Goal: Task Accomplishment & Management: Manage account settings

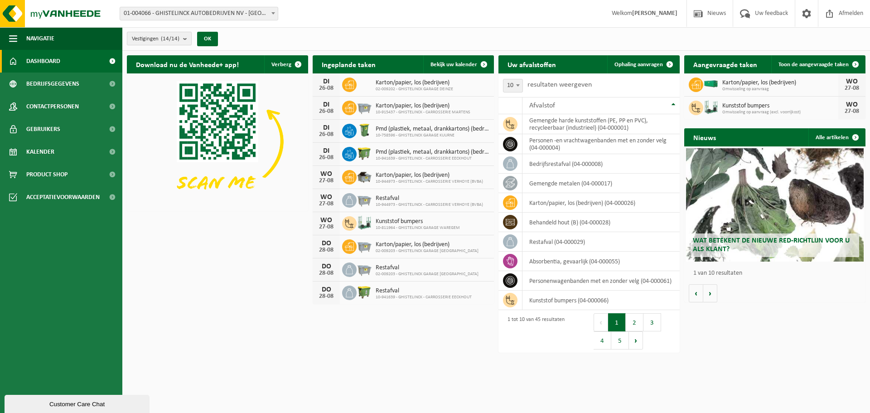
click at [189, 38] on b "submit" at bounding box center [187, 38] width 8 height 13
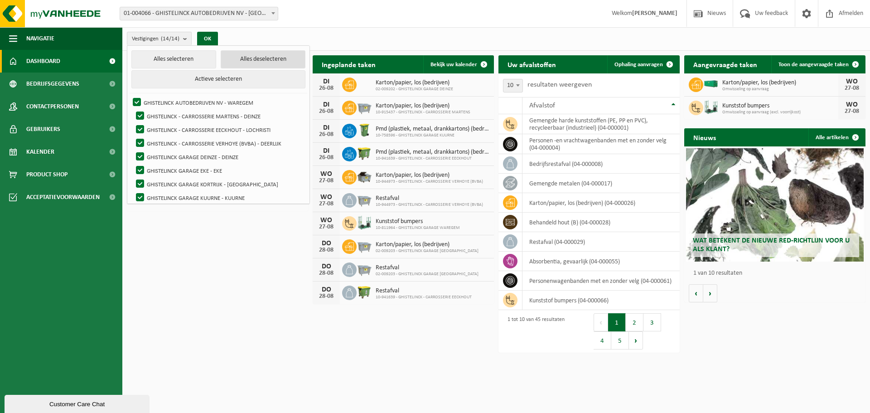
click at [230, 58] on button "Alles deselecteren" at bounding box center [263, 59] width 85 height 18
checkbox input "false"
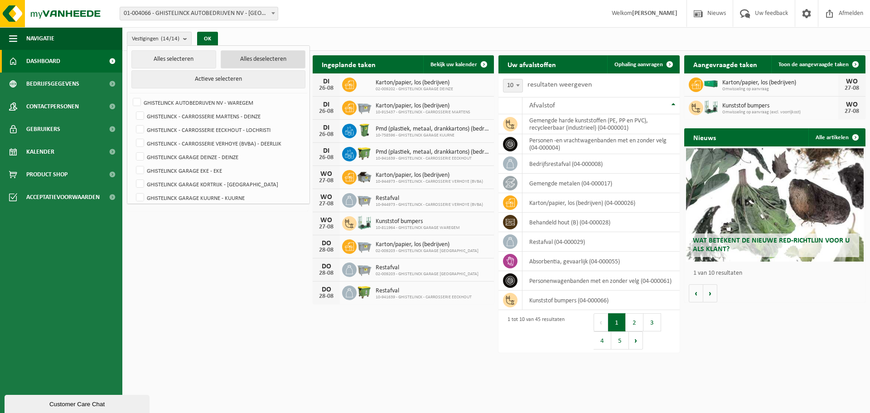
checkbox input "false"
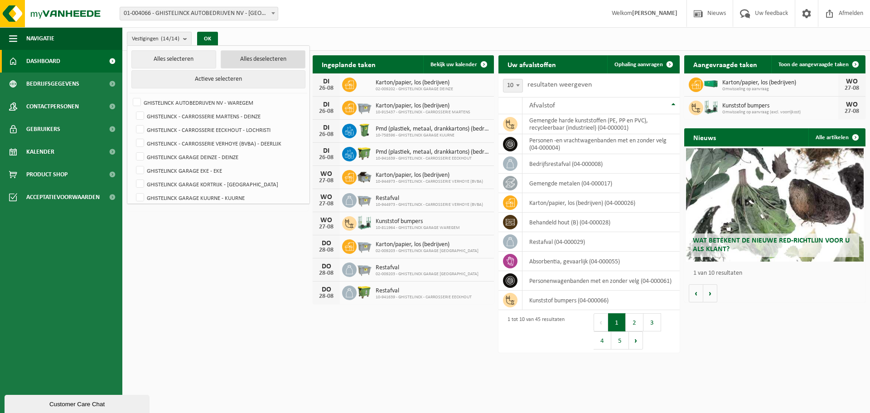
checkbox input "false"
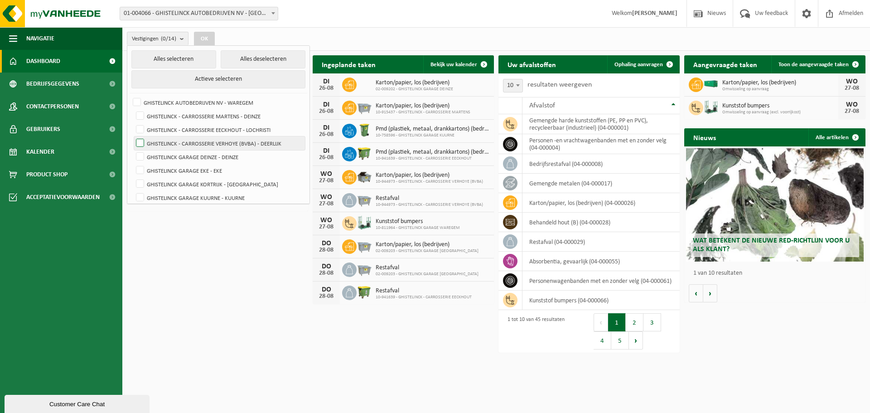
click at [208, 143] on label "GHISTELINCK - CARROSSERIE VERHOYE (BVBA) - DEERLIJK" at bounding box center [219, 143] width 171 height 14
click at [133, 136] on input "GHISTELINCK - CARROSSERIE VERHOYE (BVBA) - DEERLIJK" at bounding box center [132, 136] width 0 height 0
checkbox input "true"
